Goal: Task Accomplishment & Management: Manage account settings

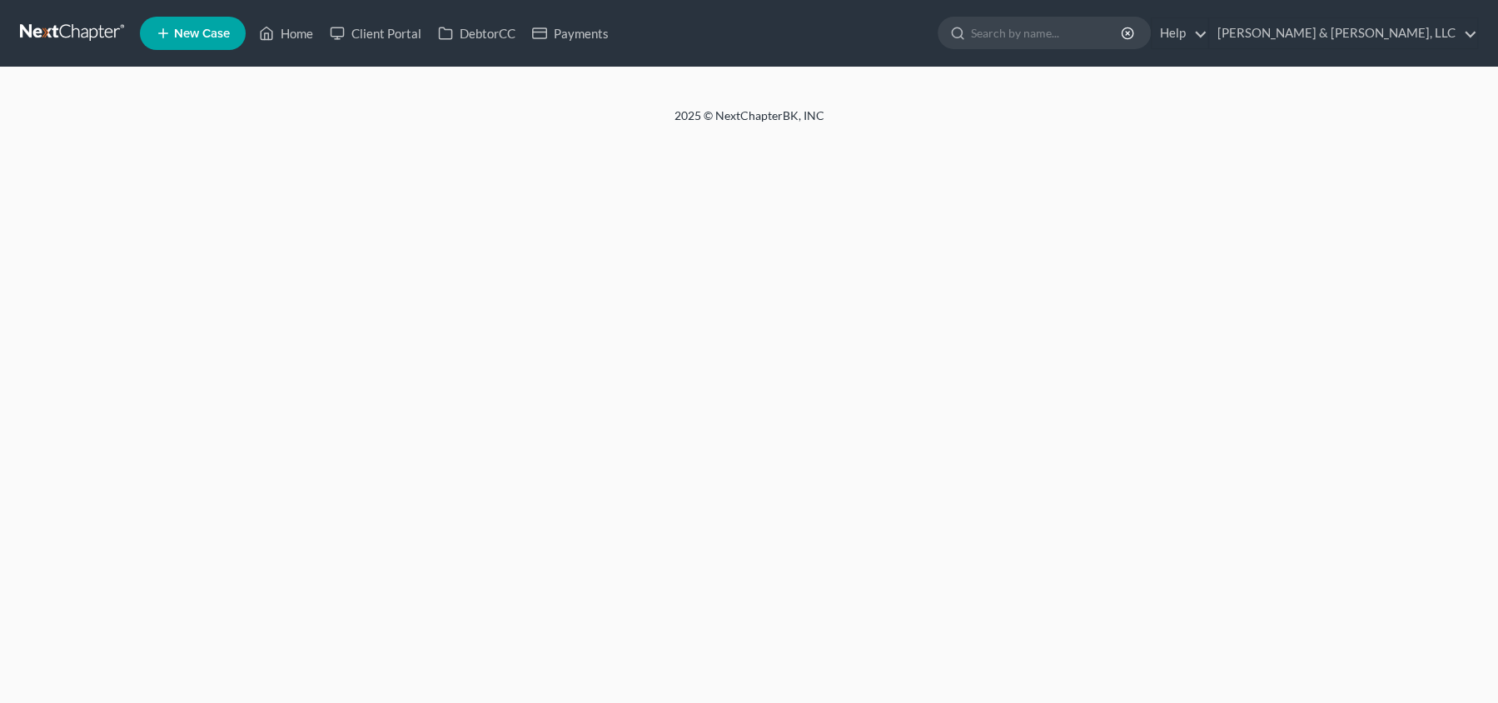
select select "6"
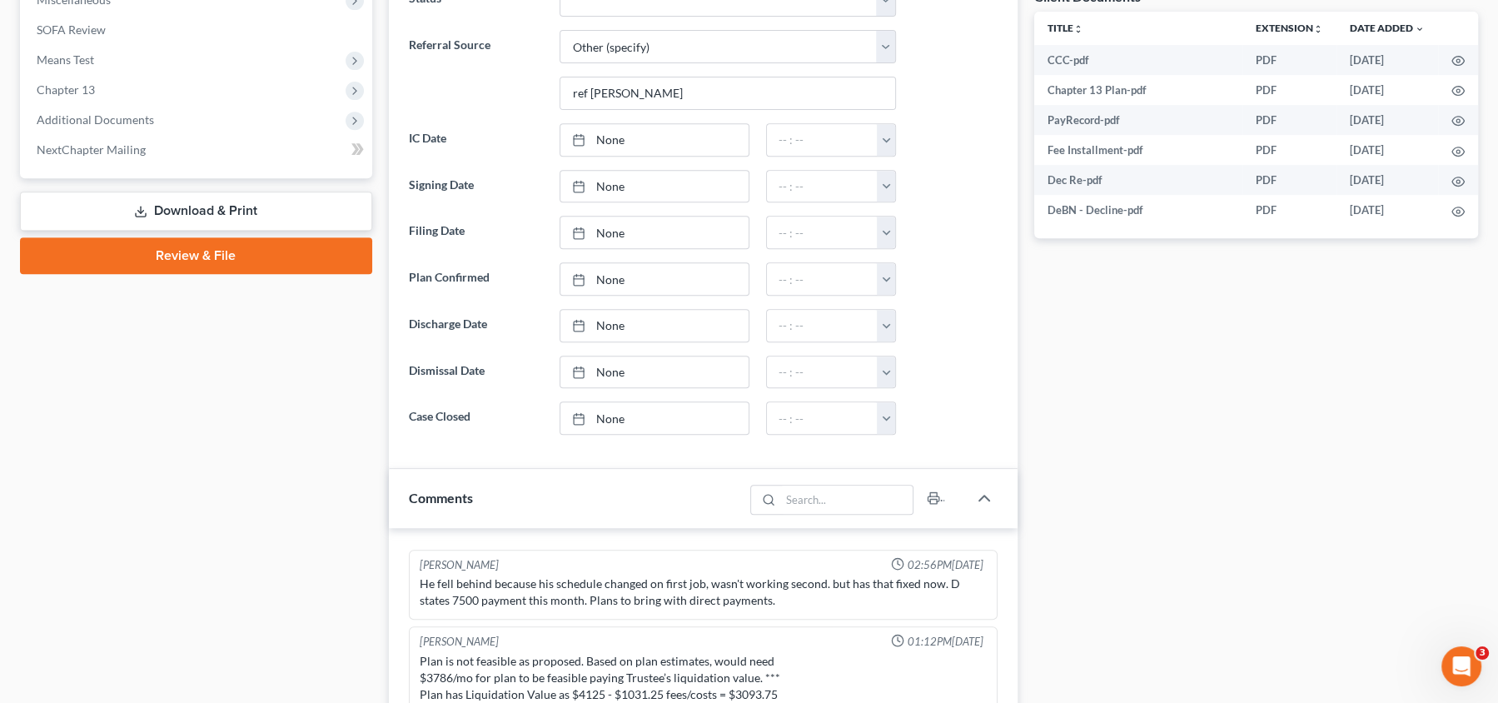
scroll to position [638, 0]
click at [611, 147] on link "None" at bounding box center [653, 139] width 187 height 32
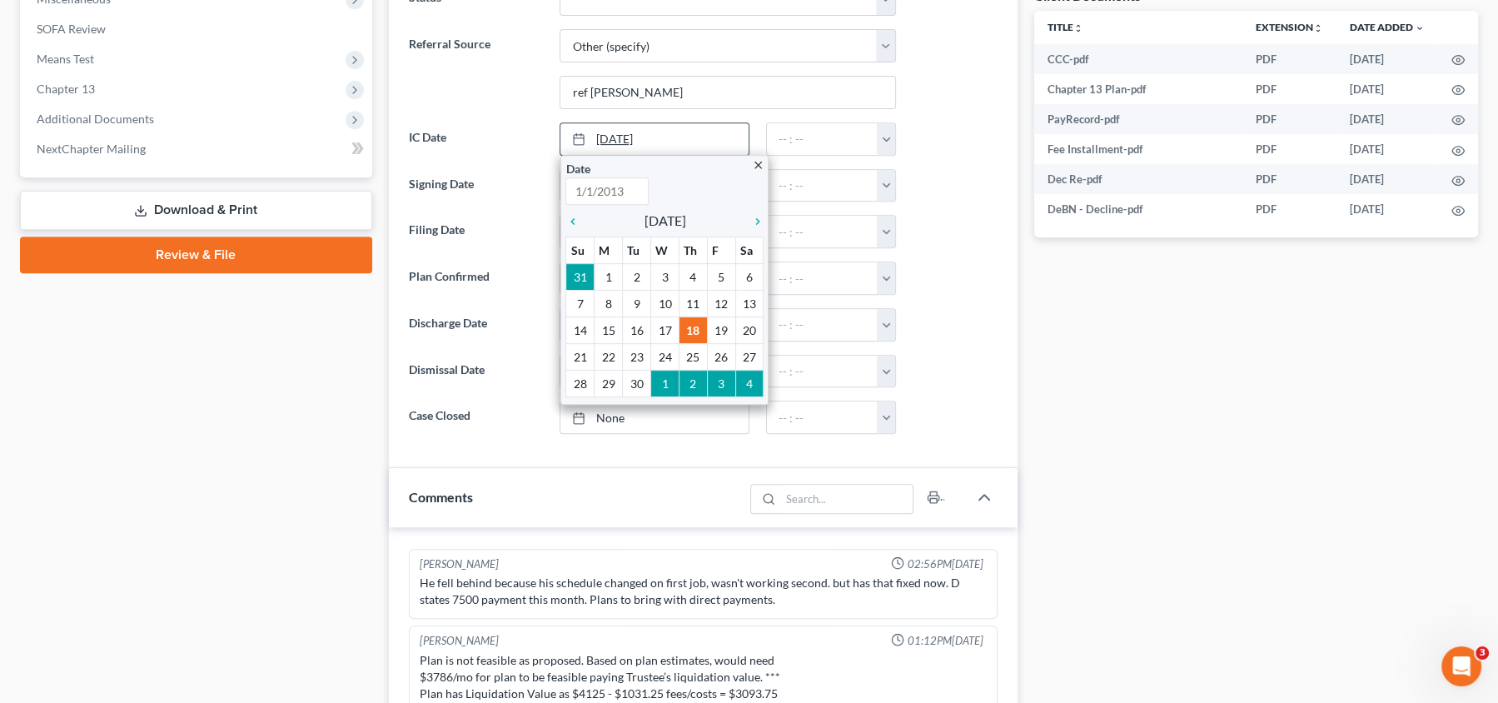
type input "[DATE]"
click at [954, 385] on ng-include "Status BK Adv Confirmed Creditor Work or LAP DECLINED REP Discharged Dismissed …" at bounding box center [703, 208] width 589 height 451
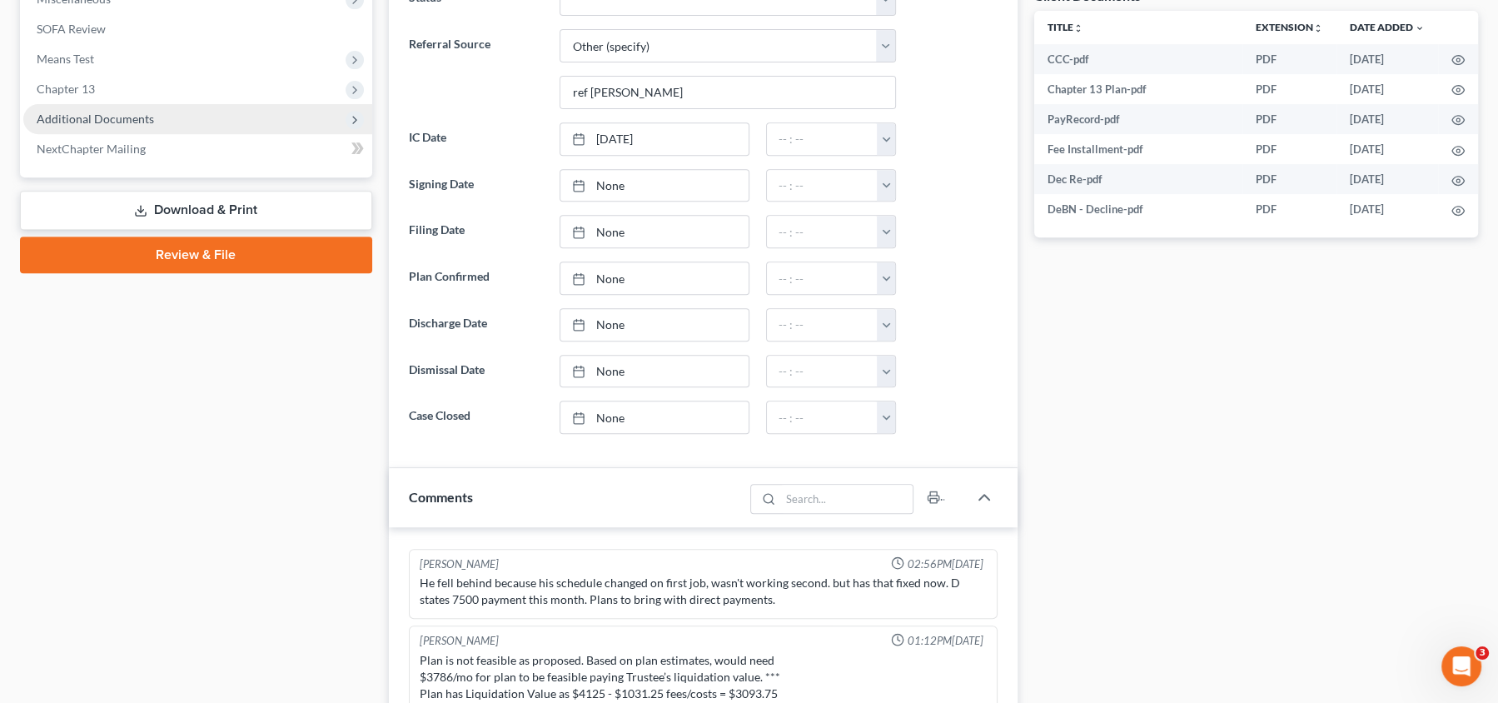
scroll to position [0, 0]
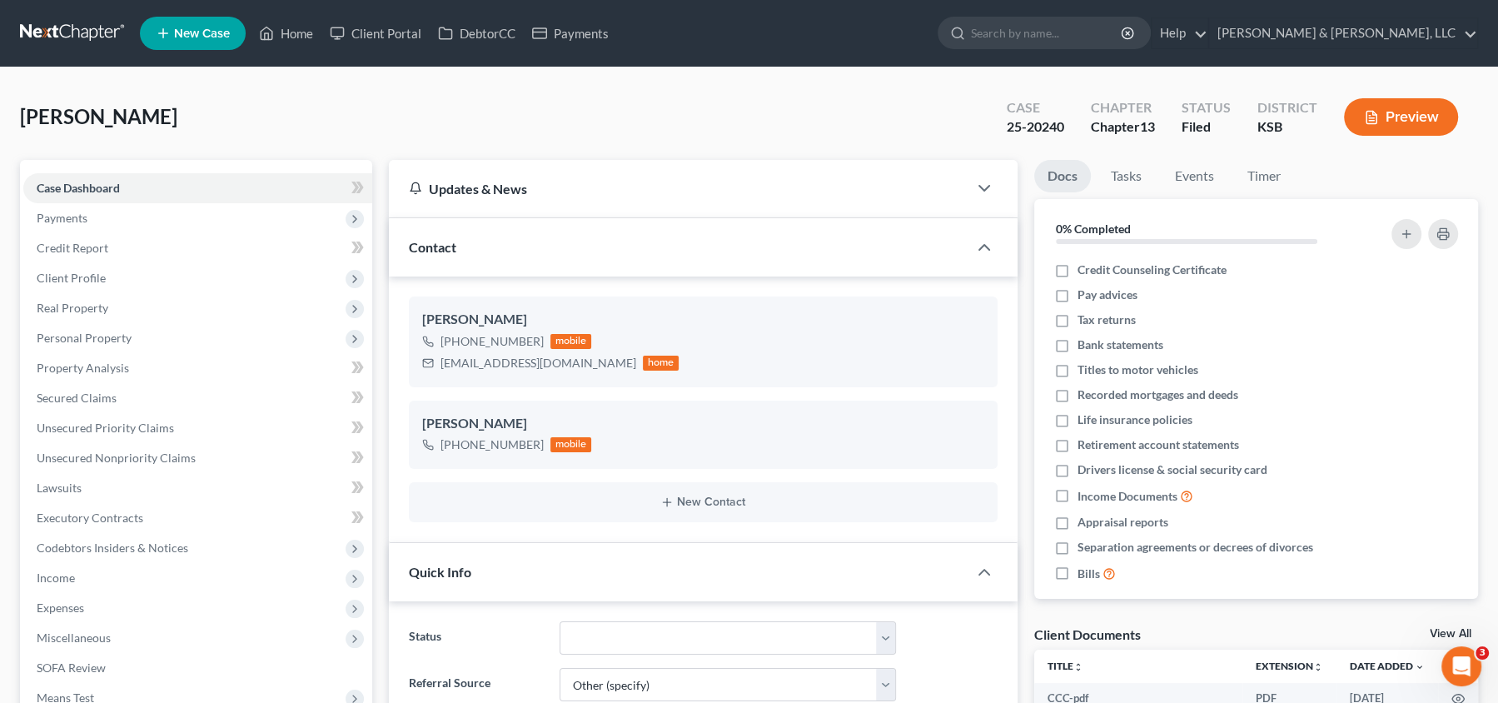
click at [137, 263] on li "Client Profile Filing Information Credit Counseling Course Debtor Profile Debto…" at bounding box center [197, 278] width 349 height 30
click at [139, 251] on link "Credit Report" at bounding box center [197, 248] width 349 height 30
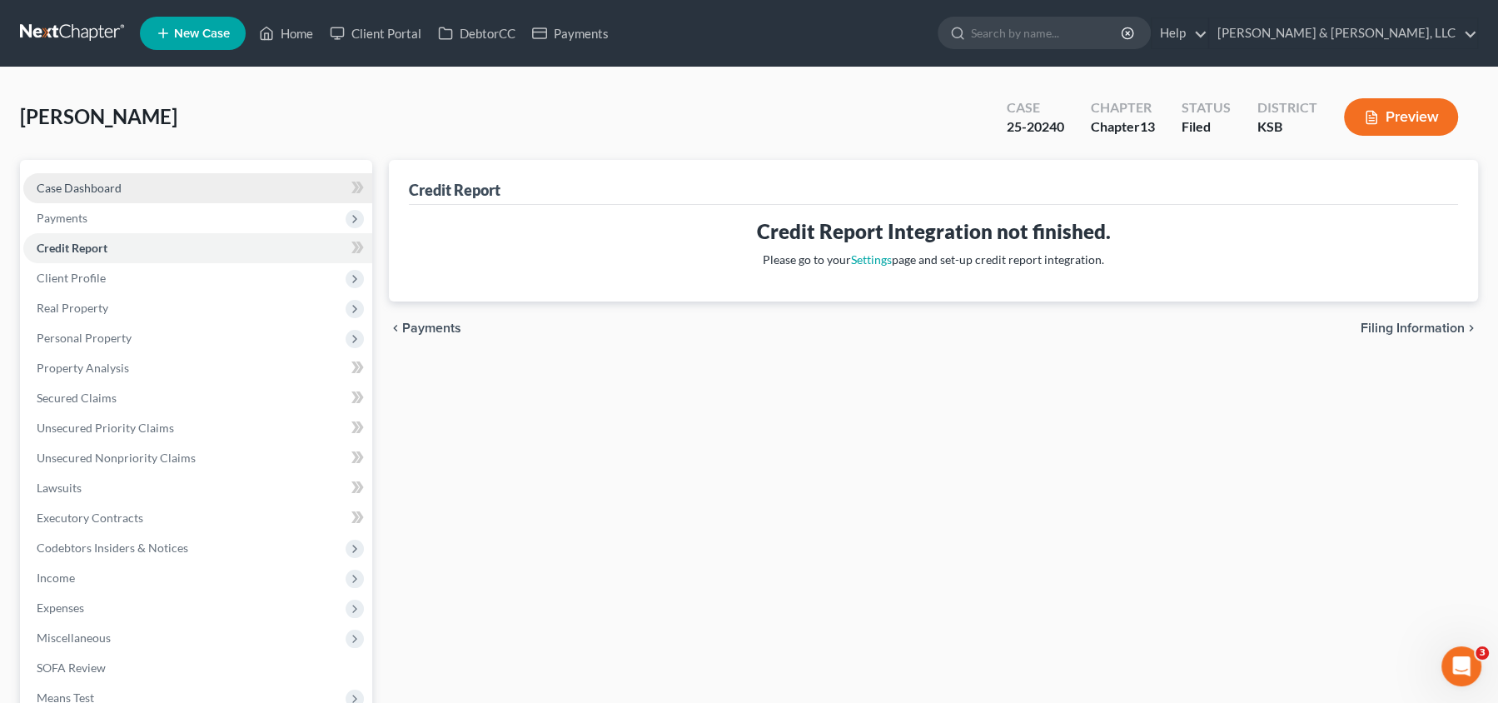
click at [117, 186] on span "Case Dashboard" at bounding box center [79, 188] width 85 height 14
select select "6"
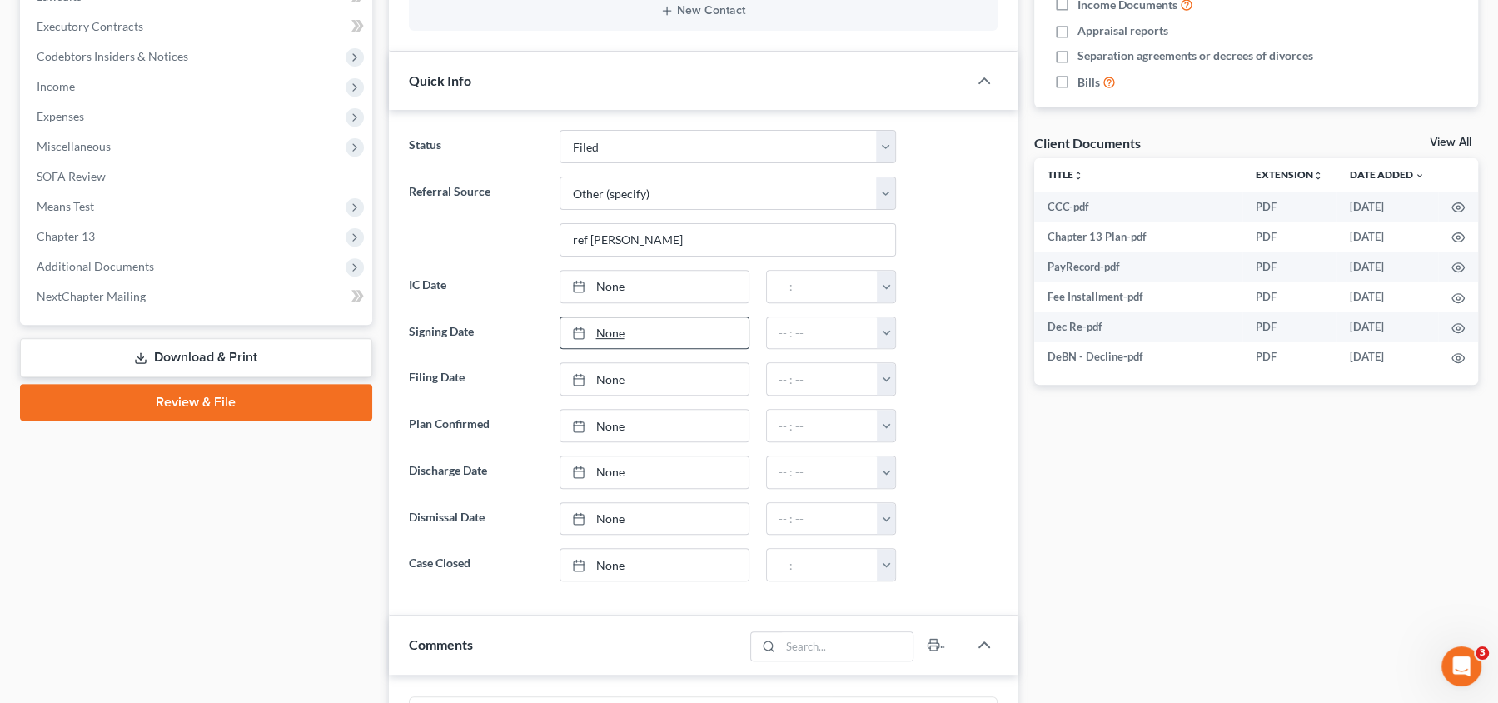
scroll to position [493, 0]
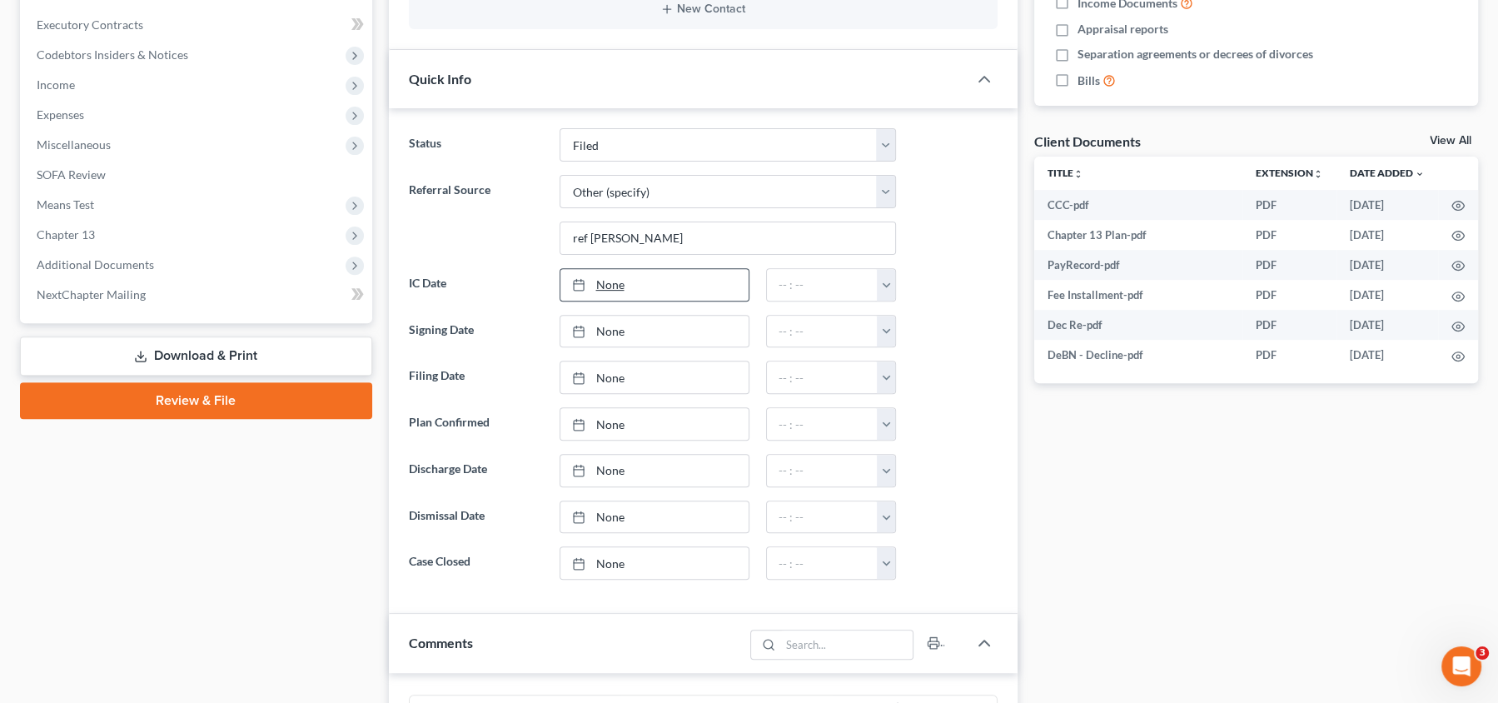
click at [713, 281] on link "None" at bounding box center [653, 285] width 187 height 32
type input "[DATE]"
click at [882, 285] on button "button" at bounding box center [886, 285] width 19 height 32
click at [900, 318] on link "12:00am" at bounding box center [923, 321] width 93 height 28
type input "12:00am"
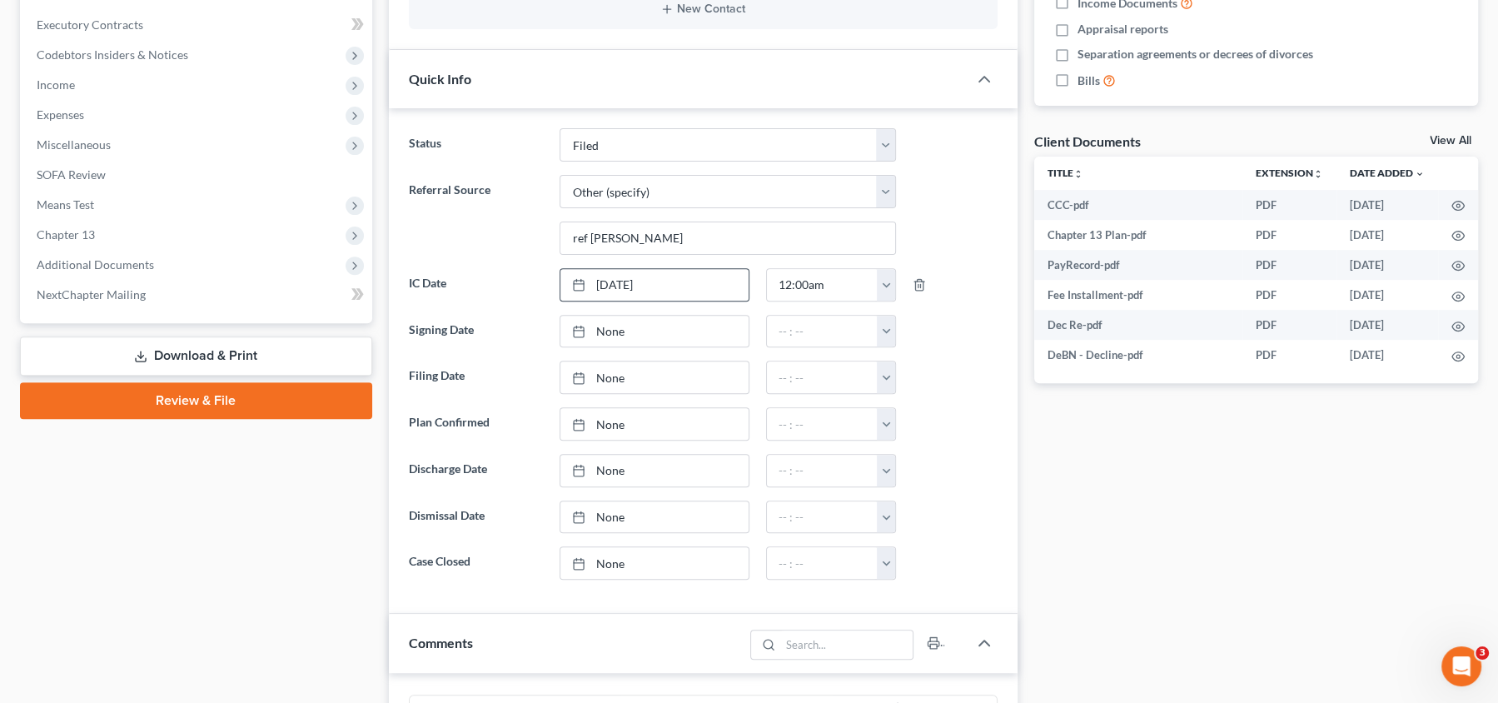
scroll to position [0, 0]
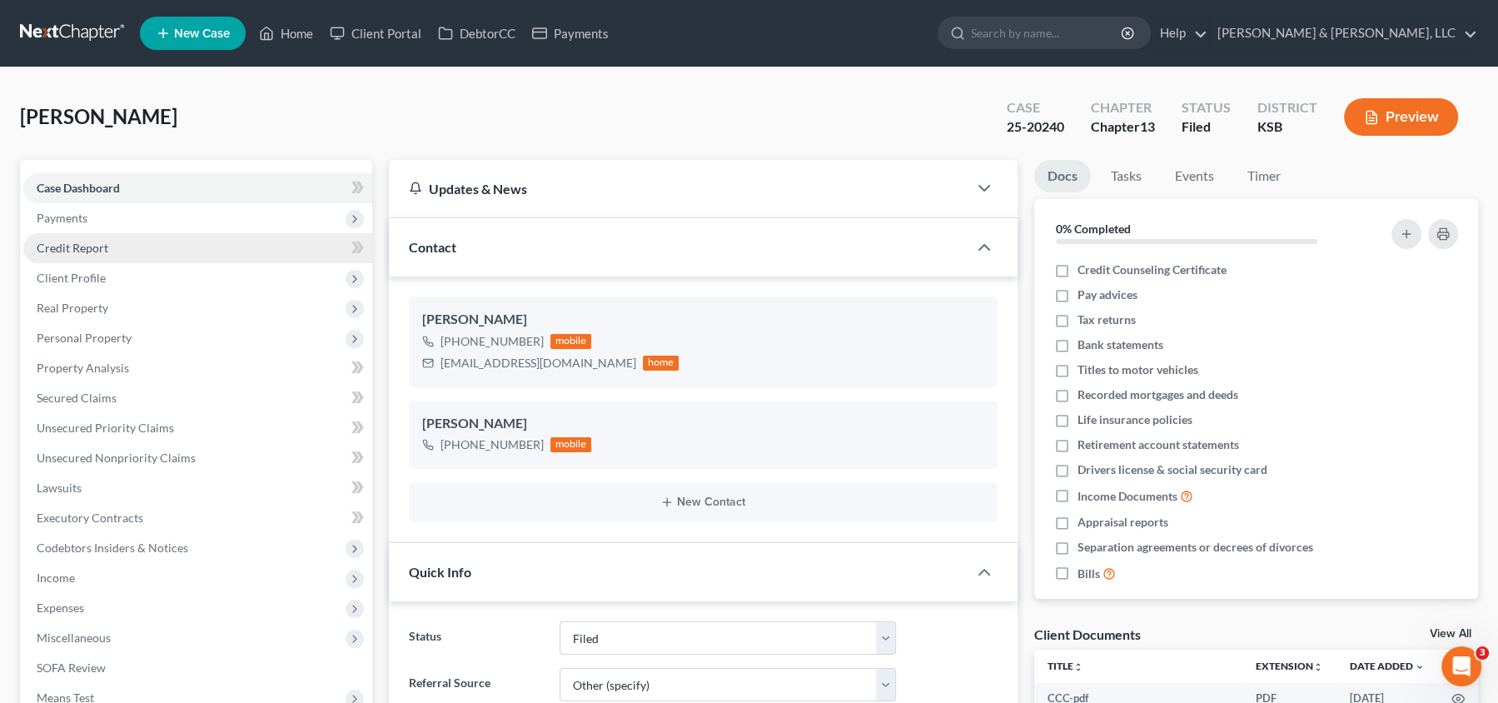
click at [183, 257] on link "Credit Report" at bounding box center [197, 248] width 349 height 30
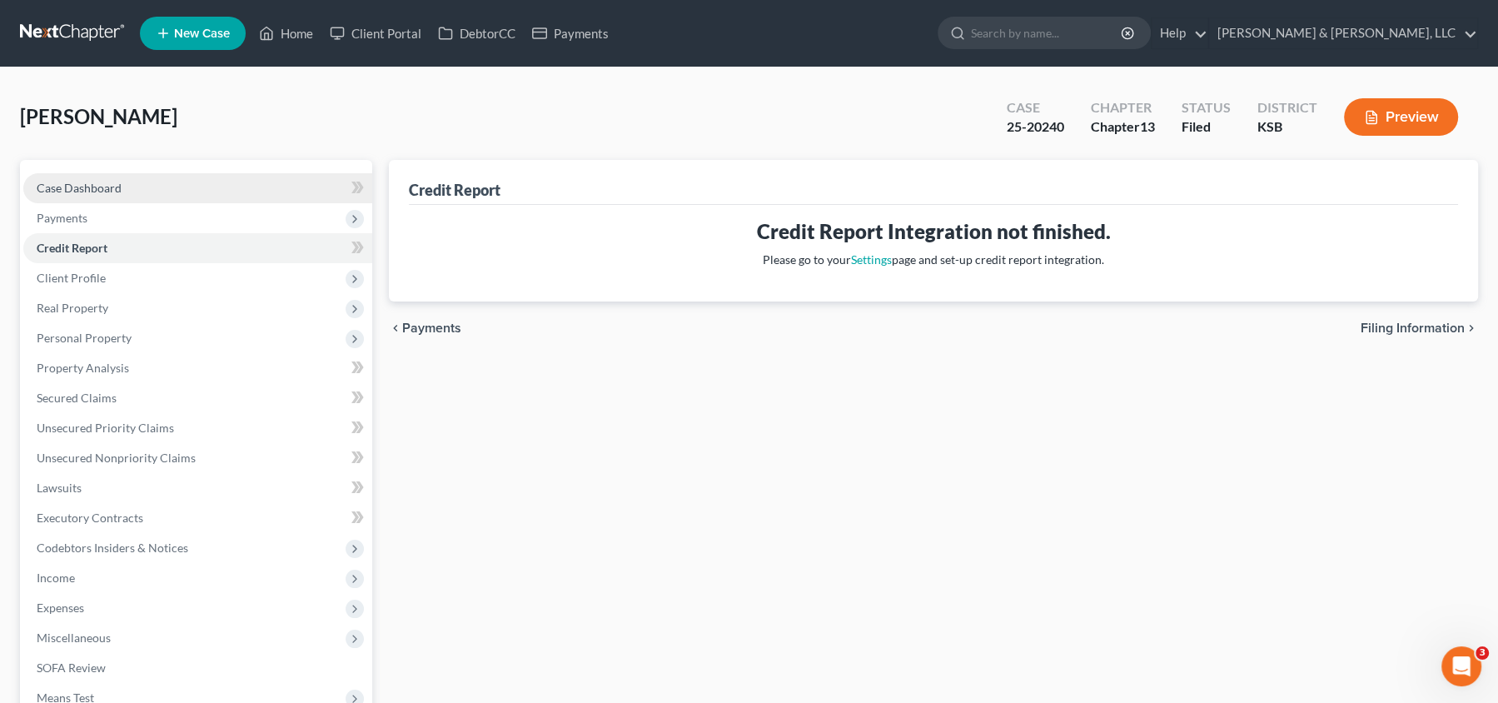
click at [152, 191] on link "Case Dashboard" at bounding box center [197, 188] width 349 height 30
select select "6"
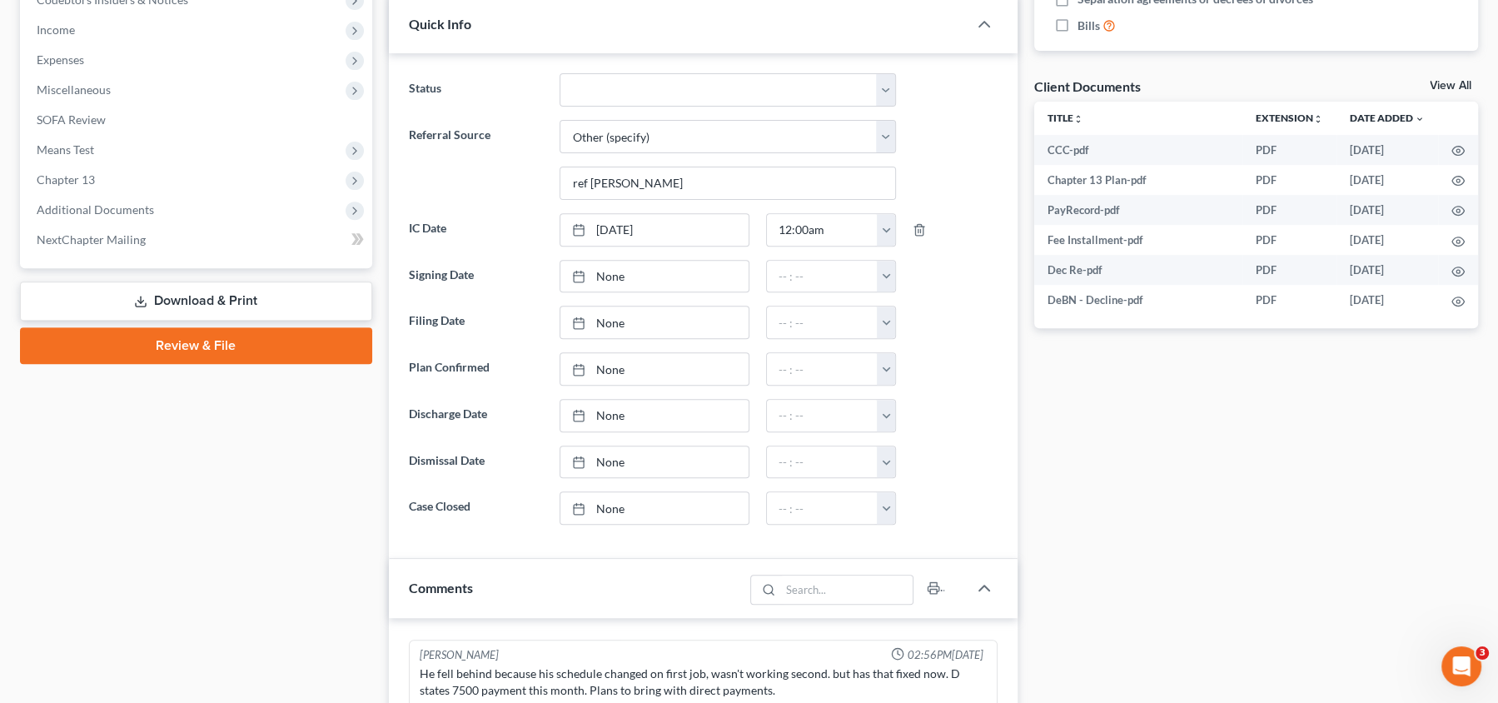
scroll to position [545, 0]
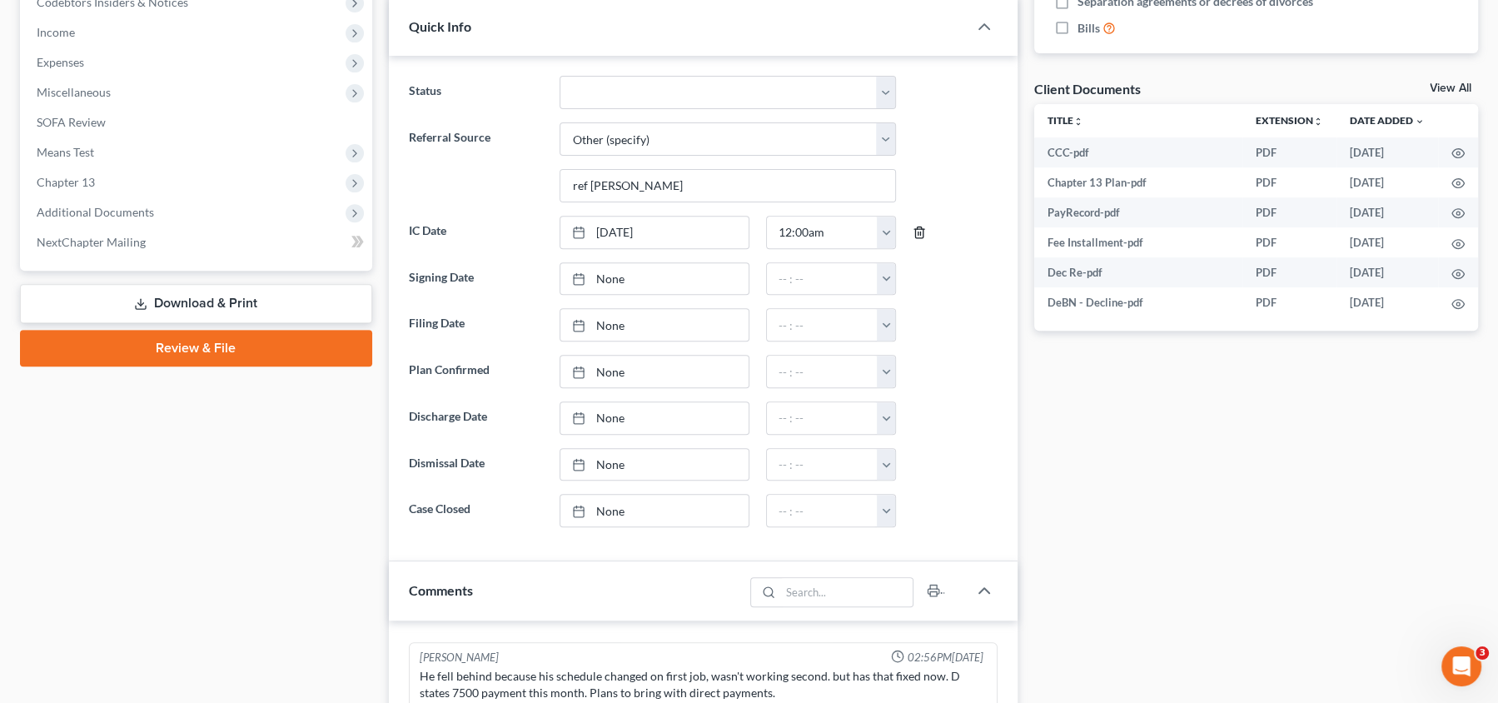
click at [923, 227] on icon "button" at bounding box center [918, 232] width 13 height 13
